Goal: Information Seeking & Learning: Learn about a topic

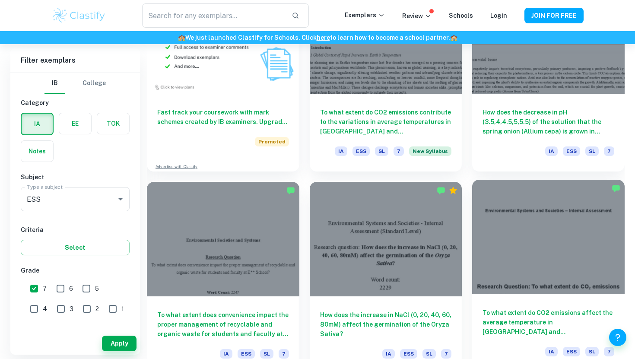
scroll to position [741, 0]
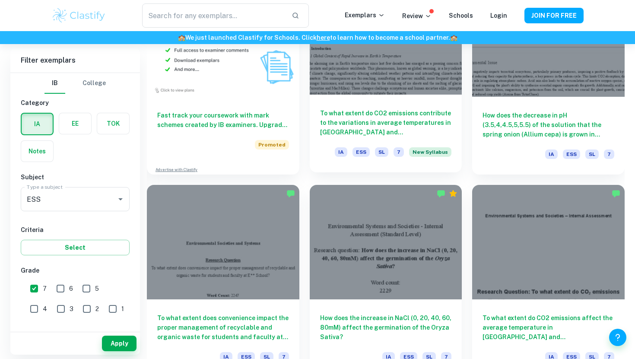
click at [414, 130] on h6 "To what extent do CO2 emissions contribute to the variations in average tempera…" at bounding box center [386, 122] width 132 height 28
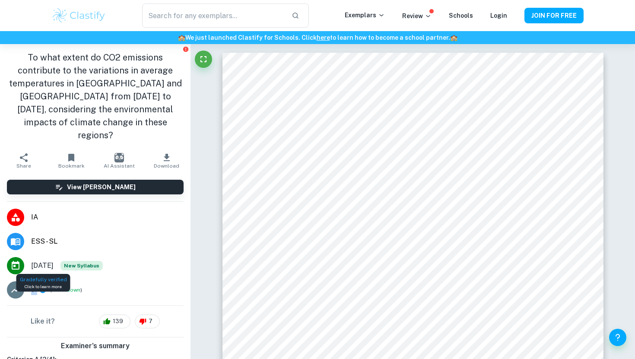
drag, startPoint x: 30, startPoint y: 263, endPoint x: 41, endPoint y: 262, distance: 10.9
click at [41, 278] on li "7 ( Breakdown )" at bounding box center [95, 290] width 190 height 24
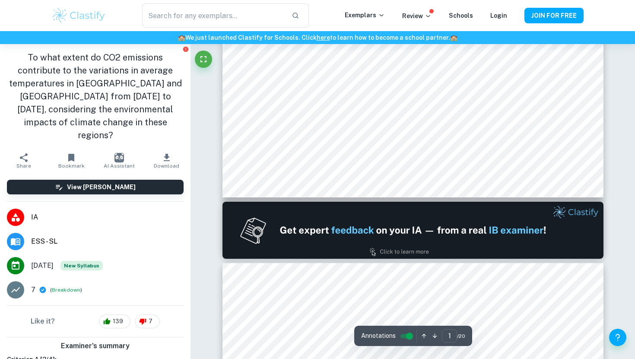
type input "2"
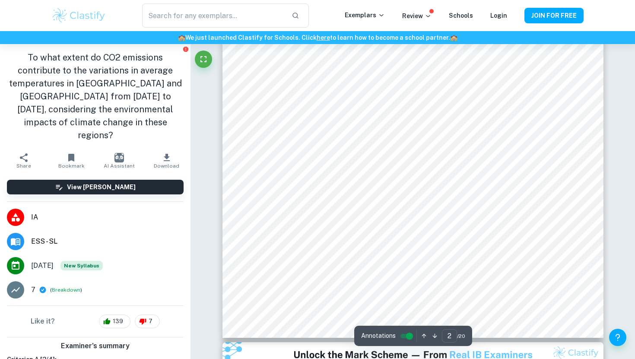
scroll to position [789, 0]
